Goal: Task Accomplishment & Management: Use online tool/utility

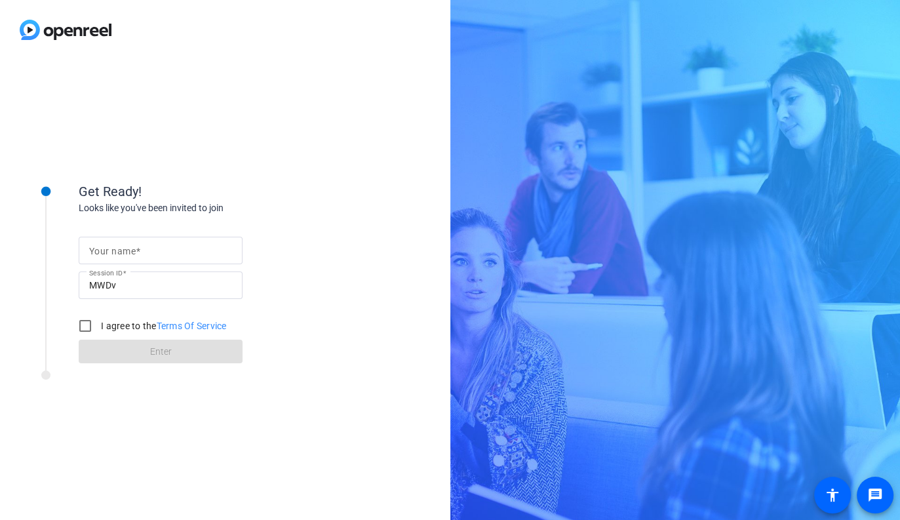
click at [226, 251] on input "Your name" at bounding box center [160, 250] width 143 height 16
type input "a"
click at [102, 328] on label "I agree to the Terms Of Service" at bounding box center [162, 325] width 128 height 13
click at [98, 328] on input "I agree to the Terms Of Service" at bounding box center [85, 326] width 26 height 26
checkbox input "true"
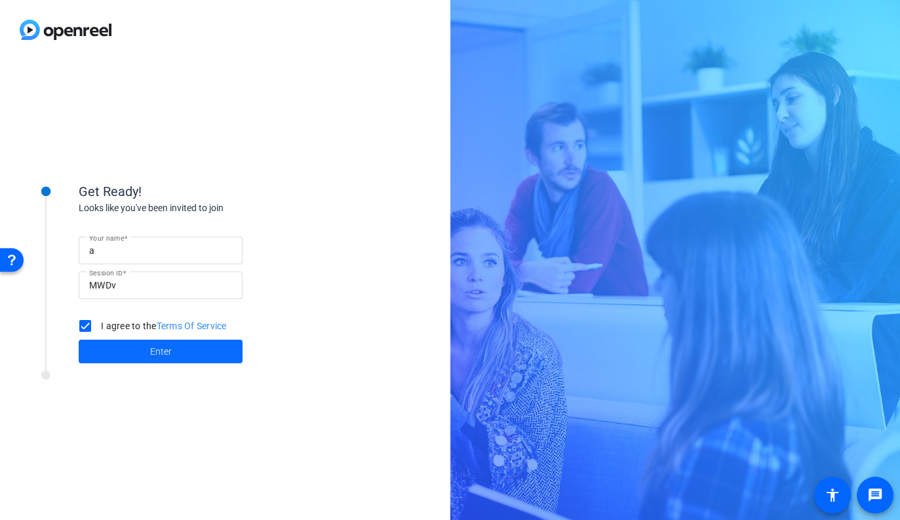
click at [127, 350] on span at bounding box center [161, 350] width 164 height 31
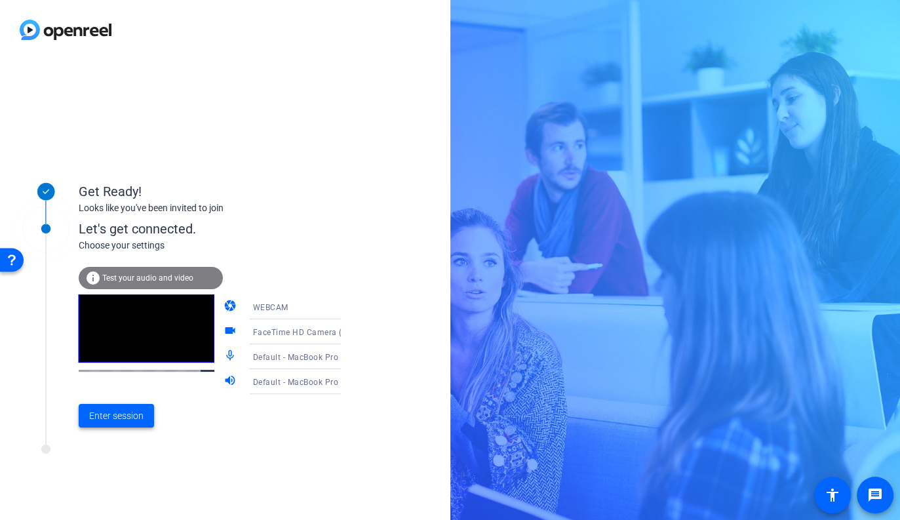
click at [137, 417] on span "Enter session" at bounding box center [116, 416] width 54 height 14
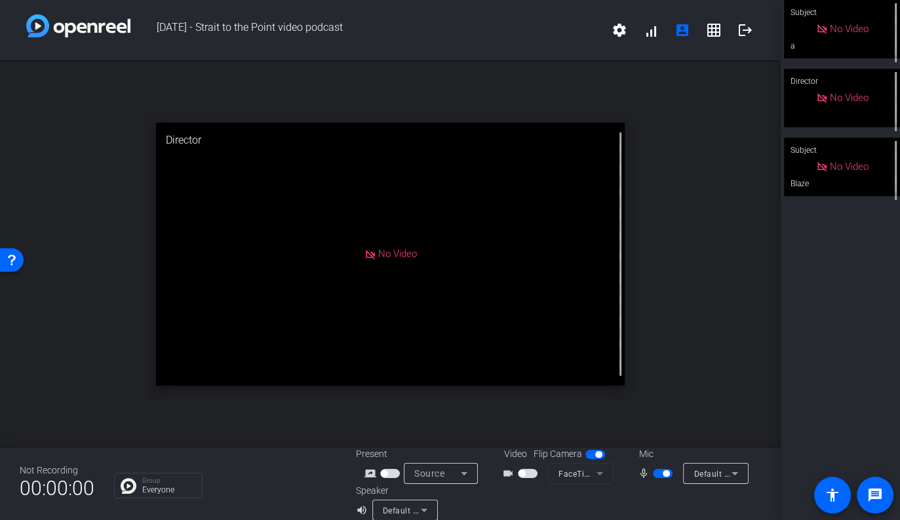
click at [530, 473] on span "button" at bounding box center [528, 472] width 20 height 9
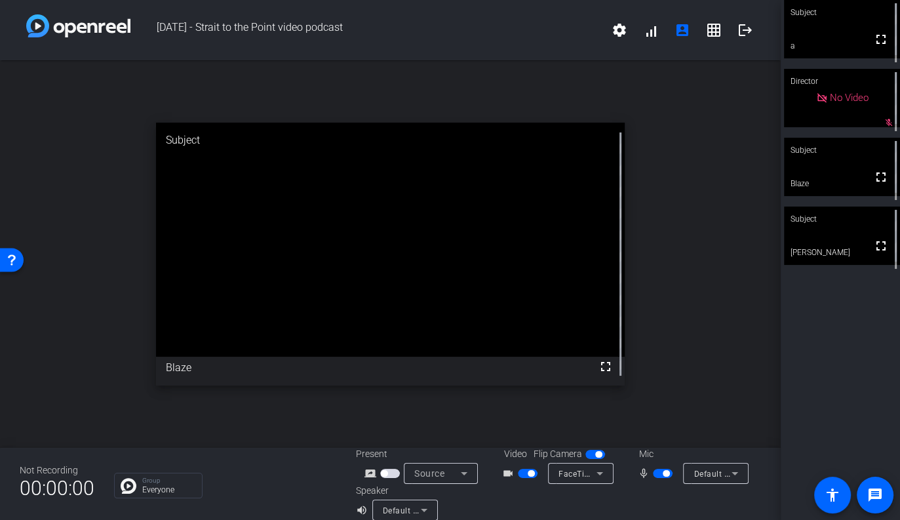
click at [862, 263] on video at bounding box center [842, 235] width 116 height 58
click at [816, 345] on div "Subject fullscreen a Director No Video mic_off_outline Subject fullscreen Blaze…" at bounding box center [839, 260] width 119 height 520
click at [807, 340] on div "Subject fullscreen a Director No Video mic_off_outline Subject fullscreen Blaze…" at bounding box center [839, 260] width 119 height 520
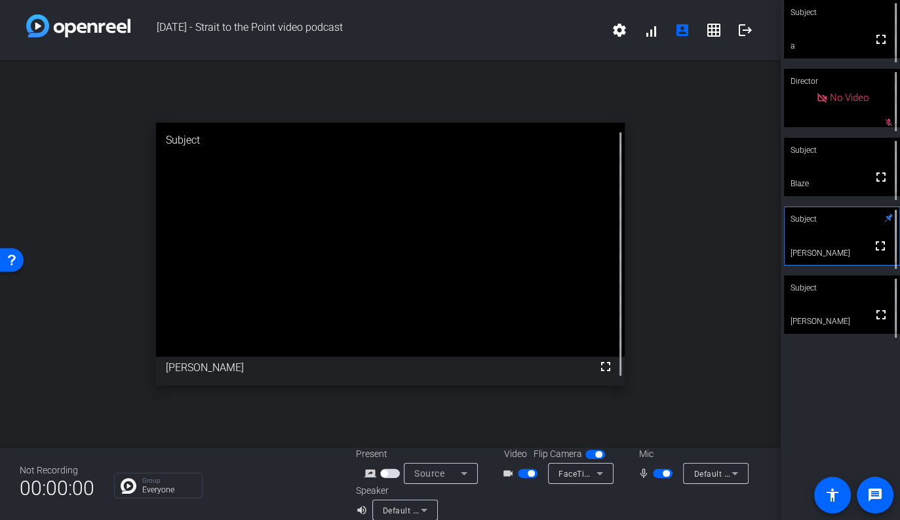
click at [832, 362] on div "Subject fullscreen a Director No Video mic_off_outline Subject fullscreen Blaze…" at bounding box center [839, 260] width 119 height 520
click at [841, 359] on div "Subject fullscreen a Director No Video mic_off_outline Subject fullscreen Blaze…" at bounding box center [839, 260] width 119 height 520
click at [661, 475] on span "button" at bounding box center [663, 472] width 20 height 9
click at [525, 476] on span "button" at bounding box center [528, 472] width 20 height 9
click at [666, 474] on span "button" at bounding box center [663, 472] width 20 height 9
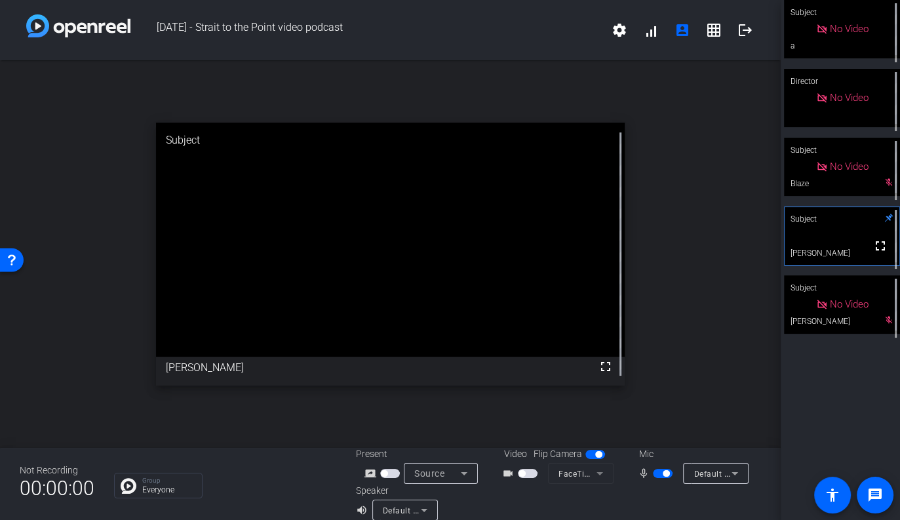
click at [666, 474] on span "button" at bounding box center [665, 473] width 7 height 7
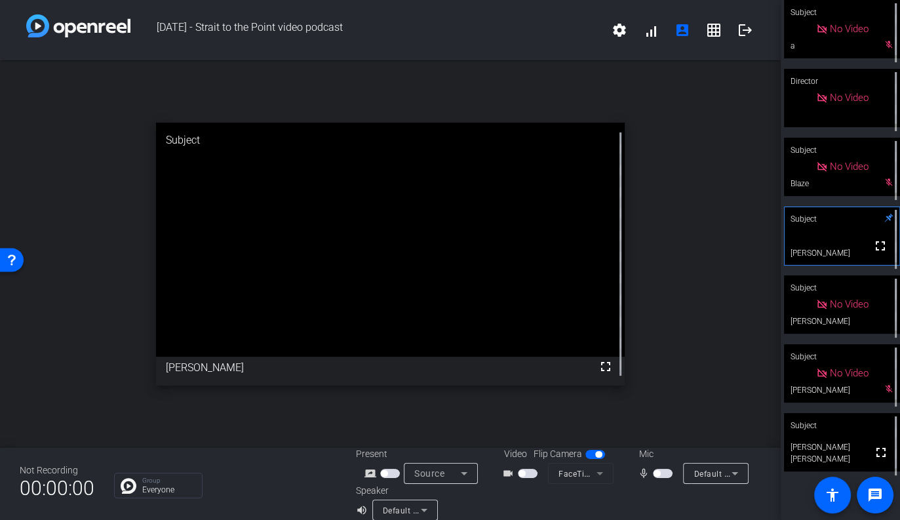
click at [665, 472] on span "button" at bounding box center [663, 472] width 20 height 9
click at [531, 474] on span "button" at bounding box center [528, 472] width 20 height 9
click at [711, 368] on div "open_in_new Subject fullscreen [PERSON_NAME]" at bounding box center [390, 253] width 780 height 387
click at [696, 204] on div "open_in_new Subject fullscreen [PERSON_NAME]" at bounding box center [390, 253] width 780 height 387
click at [657, 495] on div at bounding box center [659, 502] width 202 height 37
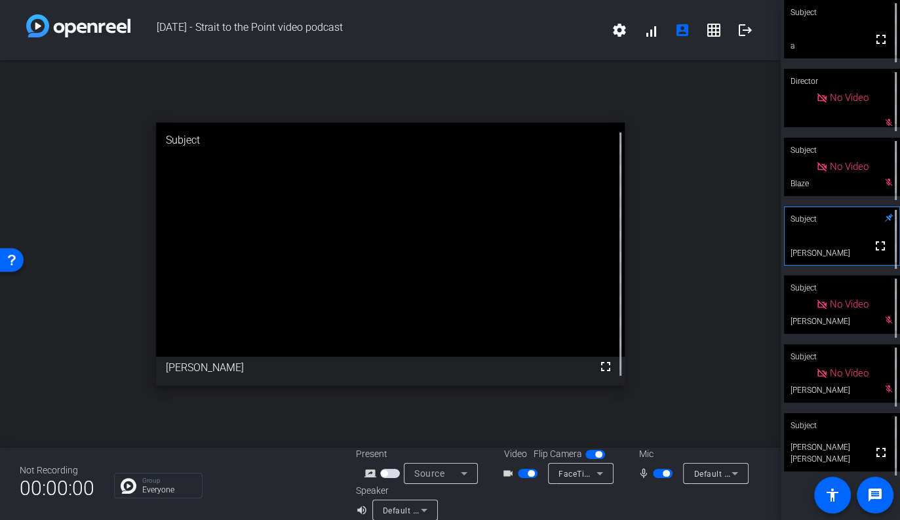
drag, startPoint x: 524, startPoint y: 475, endPoint x: 536, endPoint y: 474, distance: 11.8
click at [524, 475] on span "button" at bounding box center [528, 472] width 20 height 9
click at [664, 472] on span "button" at bounding box center [665, 473] width 7 height 7
click at [719, 408] on div "open_in_new Subject fullscreen [PERSON_NAME]" at bounding box center [390, 253] width 780 height 387
click at [668, 475] on span "button" at bounding box center [663, 472] width 20 height 9
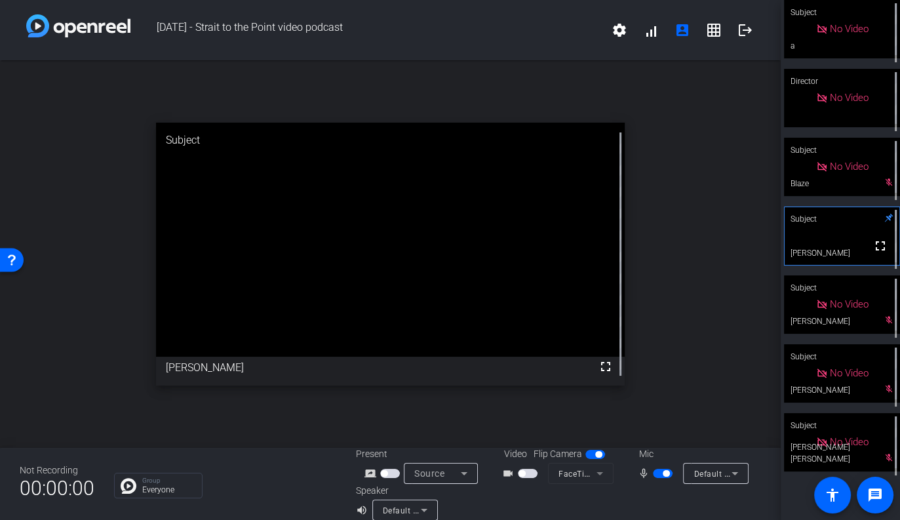
click at [532, 476] on span "button" at bounding box center [528, 472] width 20 height 9
